Goal: Transaction & Acquisition: Obtain resource

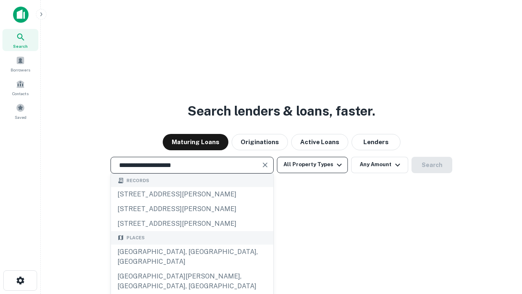
click at [192, 269] on div "[GEOGRAPHIC_DATA], [GEOGRAPHIC_DATA], [GEOGRAPHIC_DATA]" at bounding box center [192, 256] width 162 height 24
click at [312, 164] on button "All Property Types" at bounding box center [312, 165] width 71 height 16
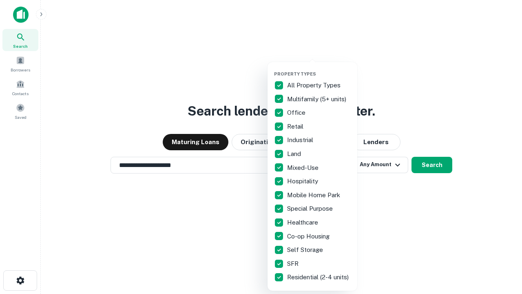
type input "**********"
click at [319, 68] on button "button" at bounding box center [319, 68] width 90 height 0
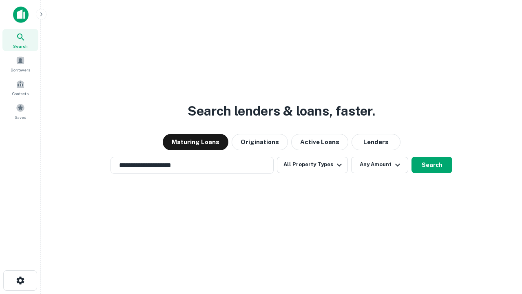
scroll to position [13, 0]
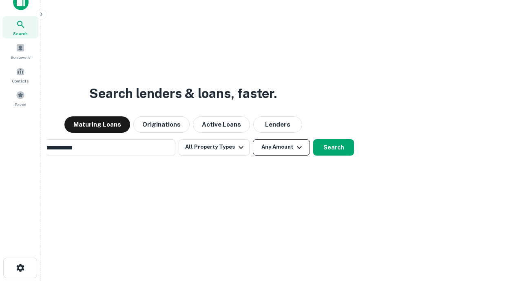
click at [253, 139] on button "Any Amount" at bounding box center [281, 147] width 57 height 16
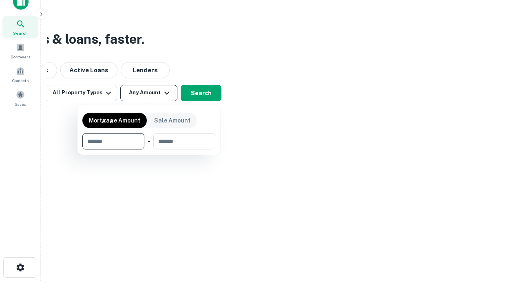
type input "*******"
click at [149, 149] on button "button" at bounding box center [148, 149] width 133 height 0
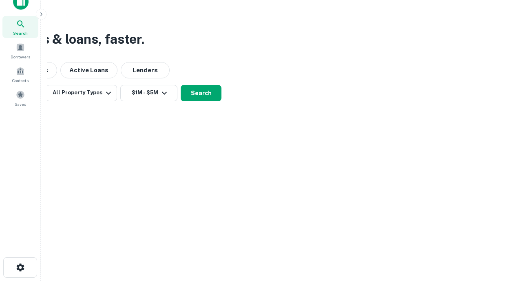
scroll to position [13, 0]
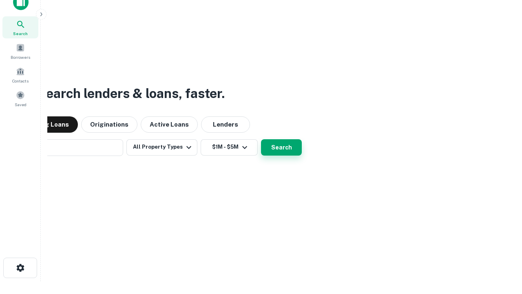
click at [261, 139] on button "Search" at bounding box center [281, 147] width 41 height 16
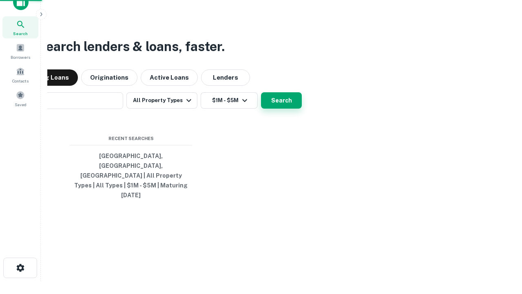
scroll to position [13, 0]
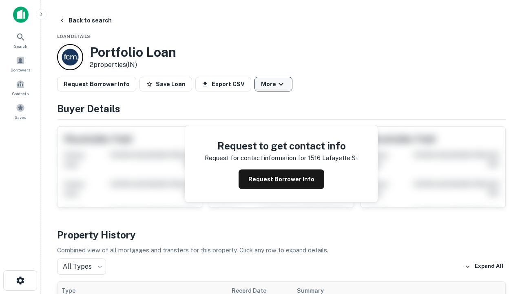
click at [273, 84] on button "More" at bounding box center [273, 84] width 38 height 15
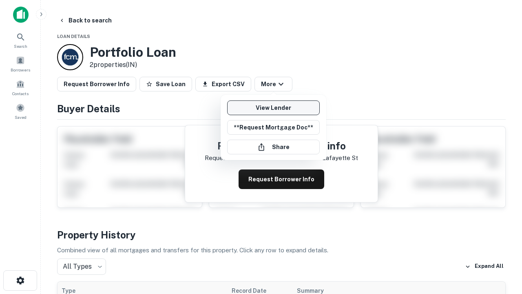
click at [273, 108] on link "View Lender" at bounding box center [273, 107] width 93 height 15
